Goal: Navigation & Orientation: Find specific page/section

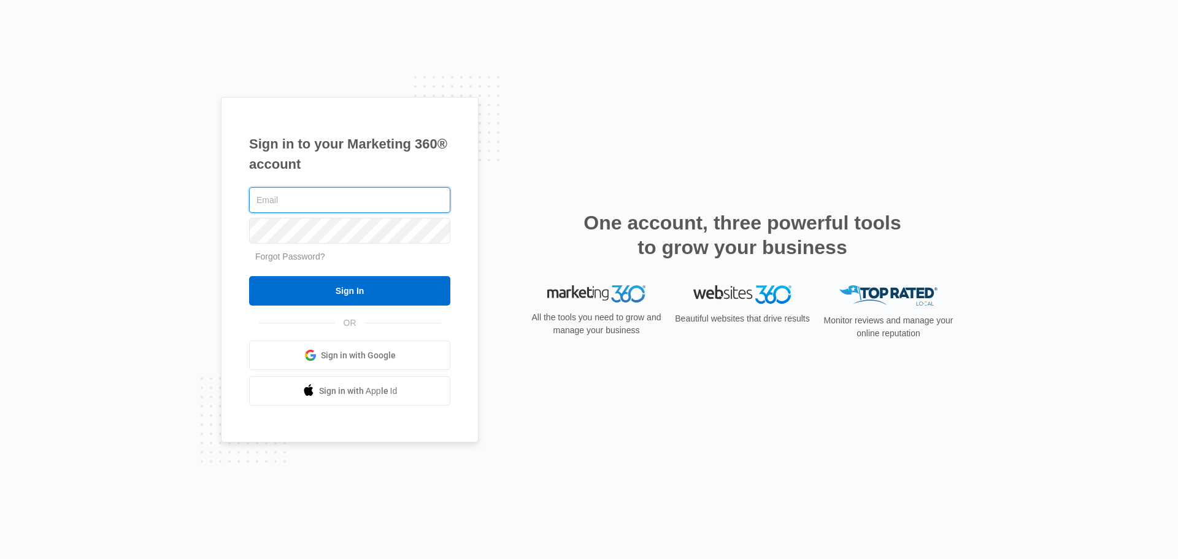
click at [269, 199] on input "text" at bounding box center [349, 200] width 201 height 26
type input "[EMAIL_ADDRESS][DOMAIN_NAME]"
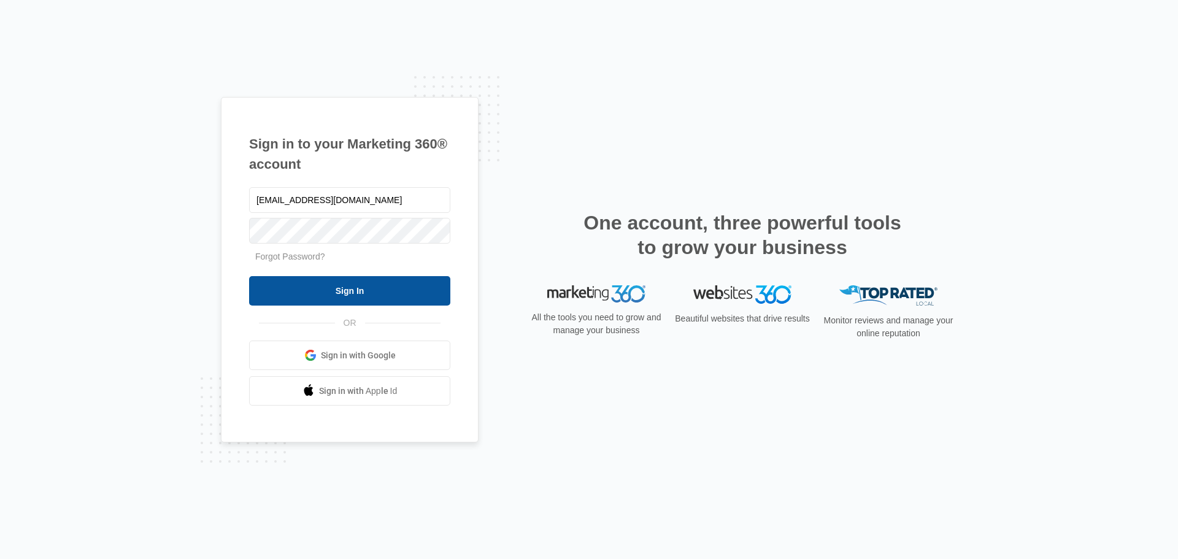
click at [380, 284] on input "Sign In" at bounding box center [349, 290] width 201 height 29
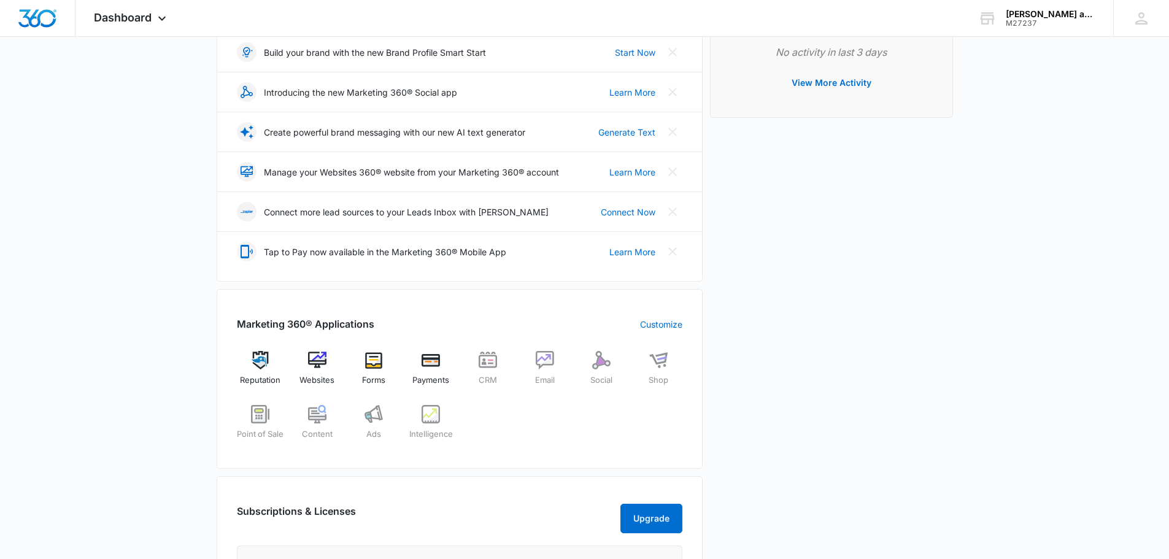
scroll to position [307, 0]
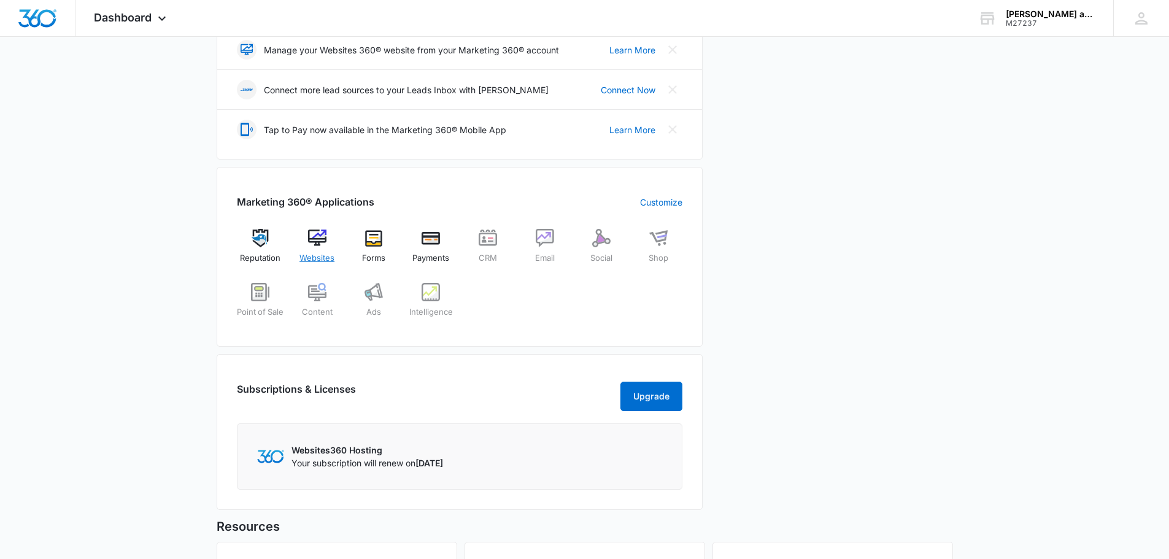
click at [332, 250] on div "Websites" at bounding box center [316, 251] width 47 height 44
